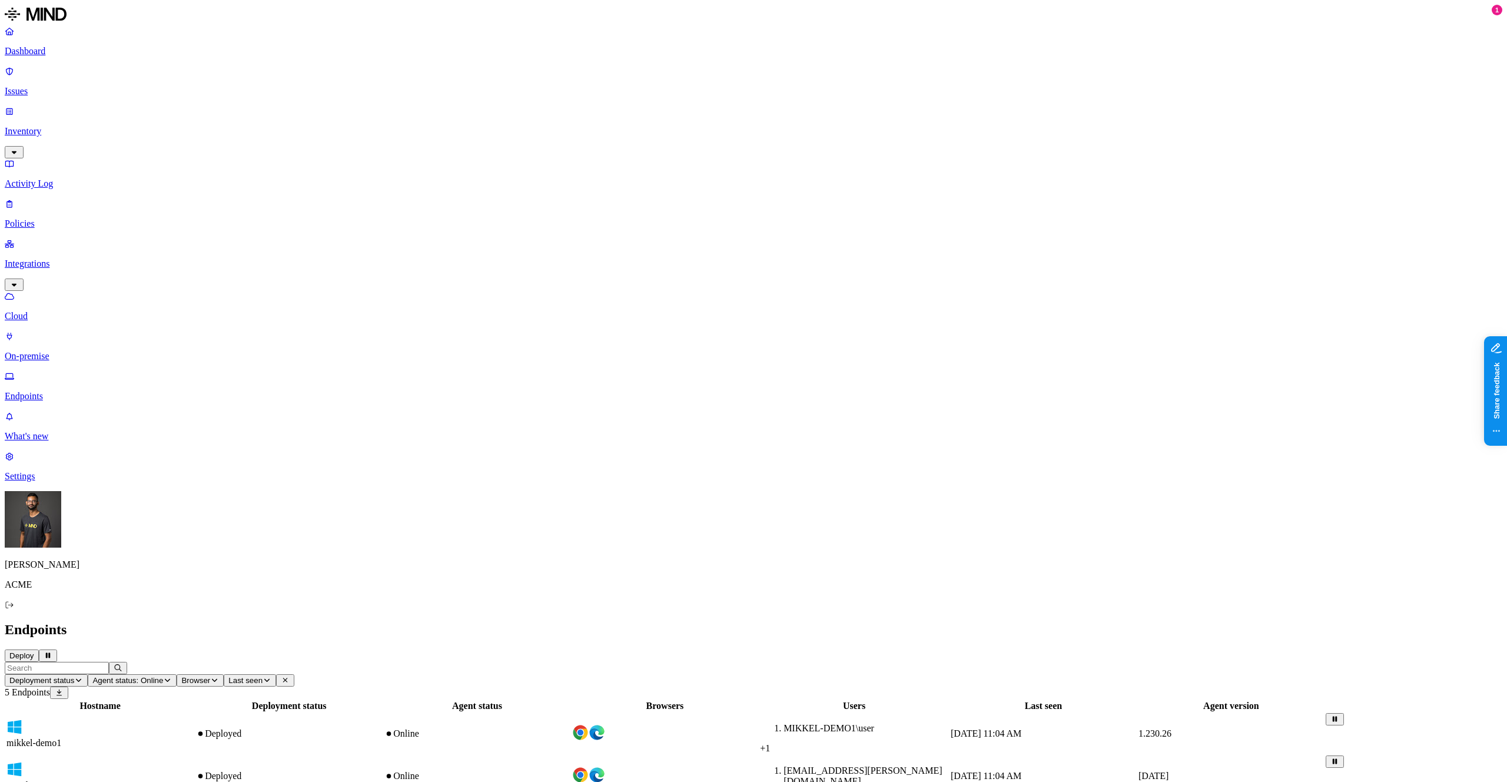
click at [93, 106] on link "Inventory" at bounding box center [754, 131] width 1498 height 51
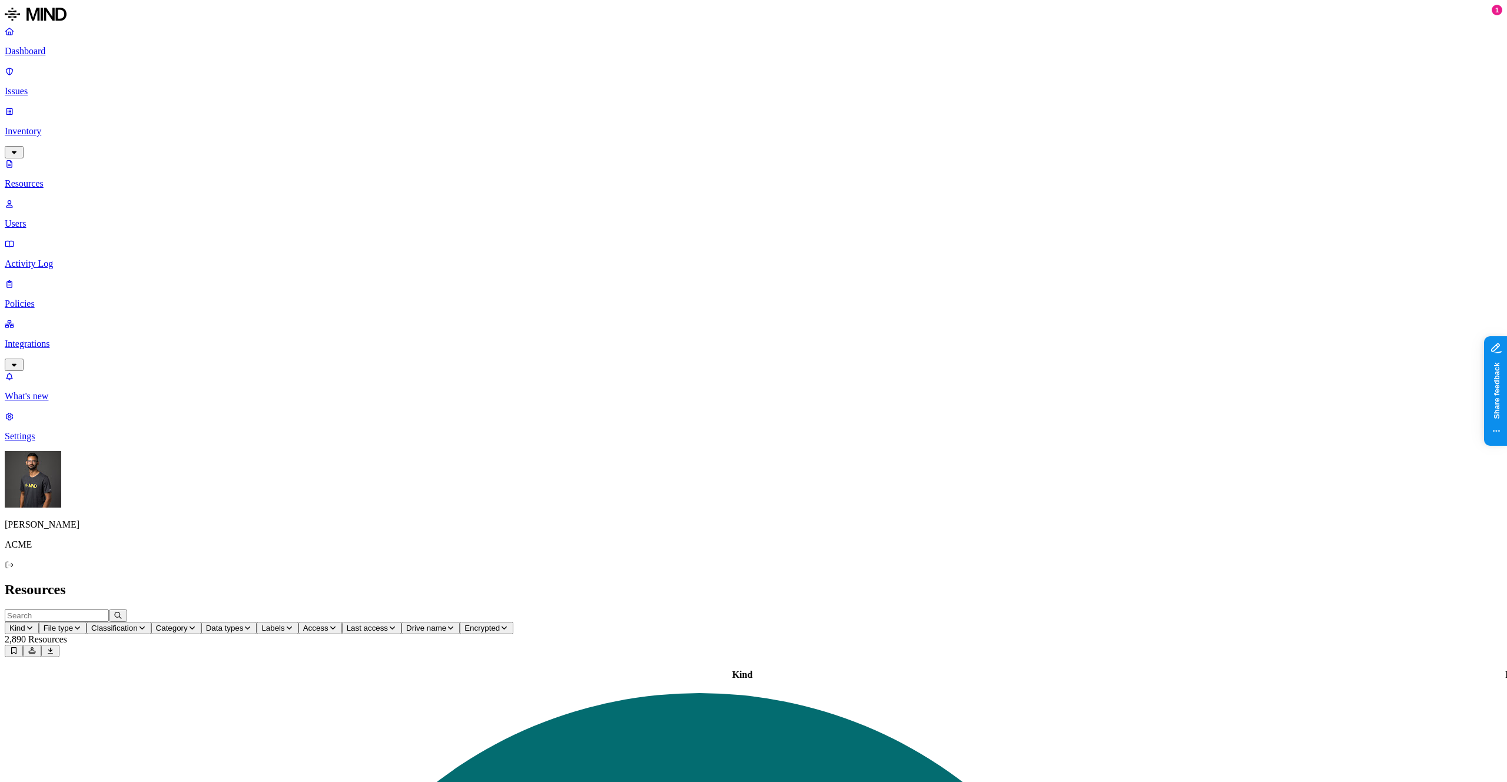
click at [188, 624] on span "Category" at bounding box center [172, 628] width 32 height 9
click at [424, 84] on div "Invoice" at bounding box center [473, 87] width 115 height 11
click at [59, 645] on button at bounding box center [50, 651] width 18 height 12
